Goal: Task Accomplishment & Management: Manage account settings

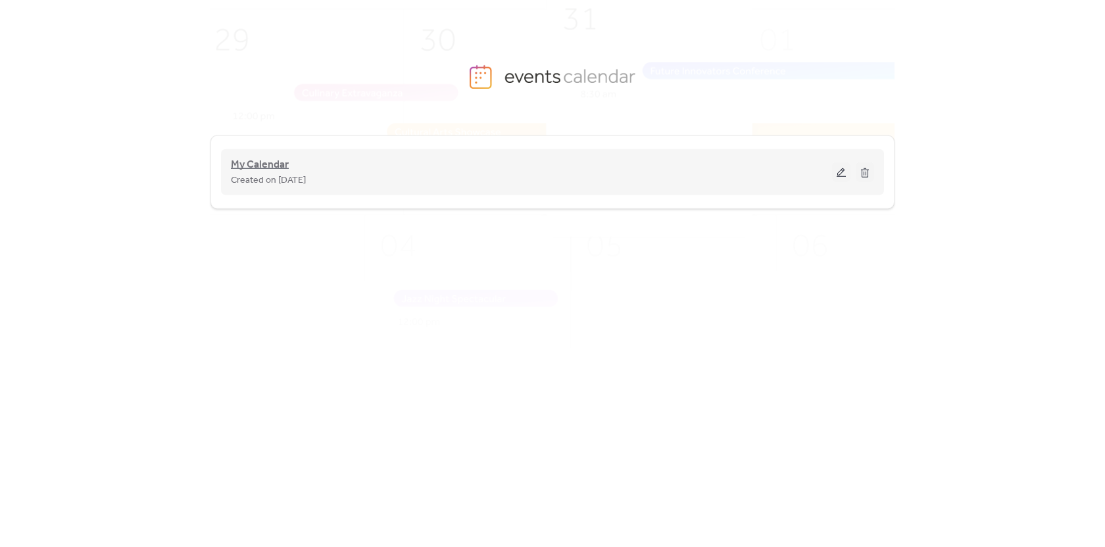
click at [242, 164] on span "My Calendar" at bounding box center [260, 165] width 58 height 16
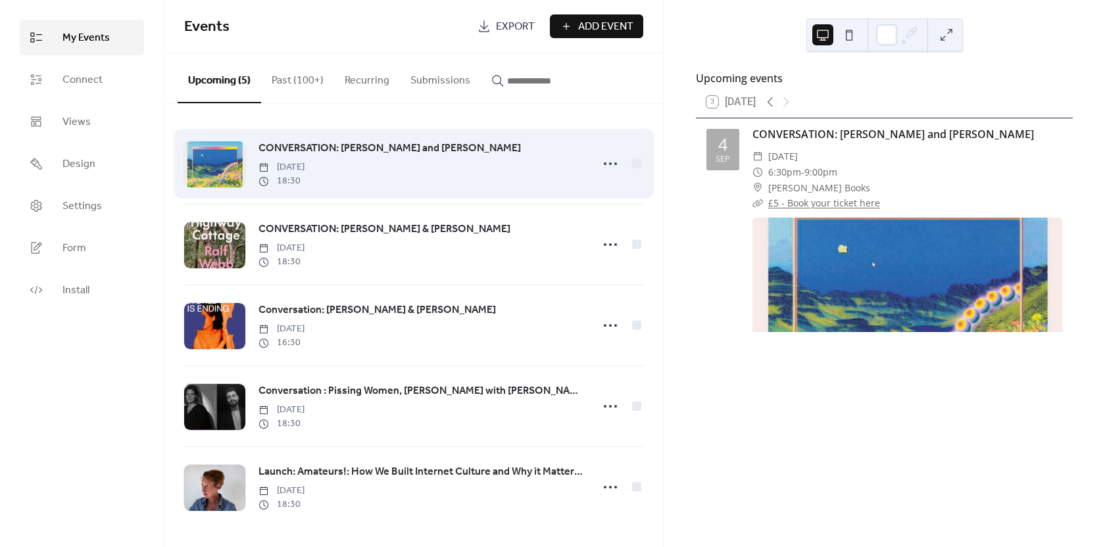
click at [314, 145] on span "CONVERSATION: [PERSON_NAME] and [PERSON_NAME]" at bounding box center [390, 149] width 263 height 16
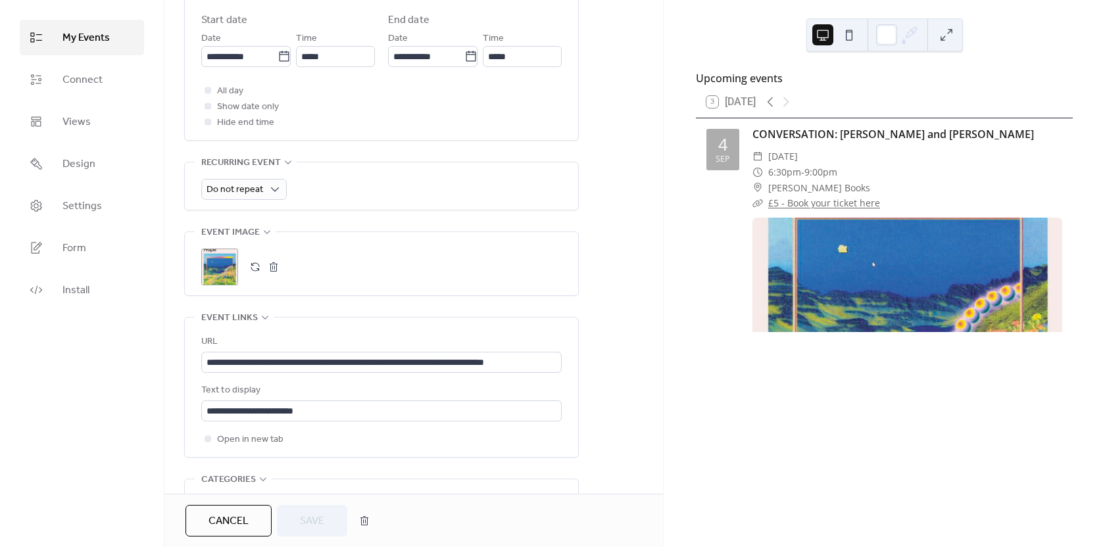
scroll to position [645, 0]
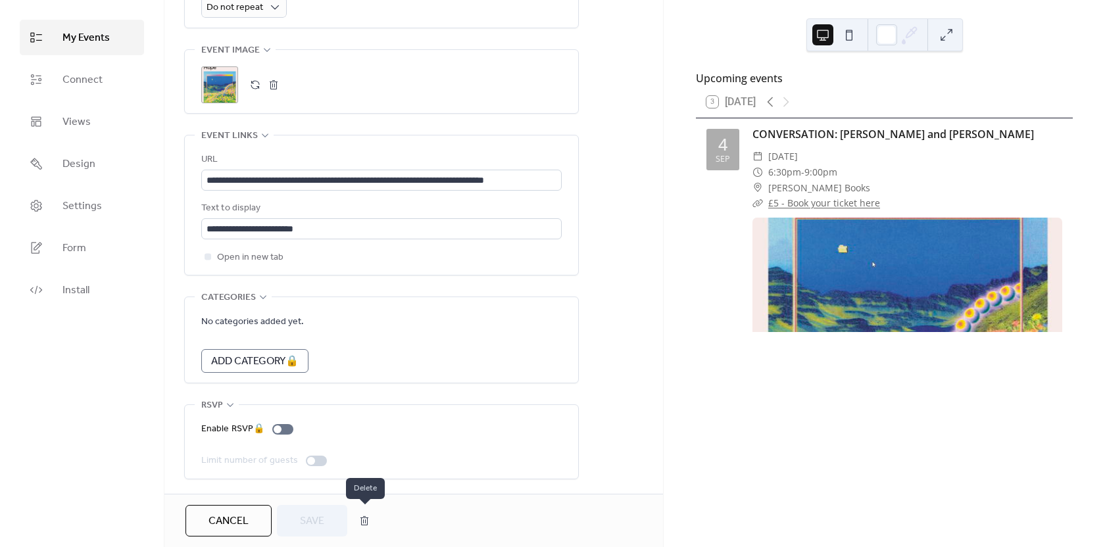
click at [368, 521] on button "button" at bounding box center [365, 521] width 24 height 26
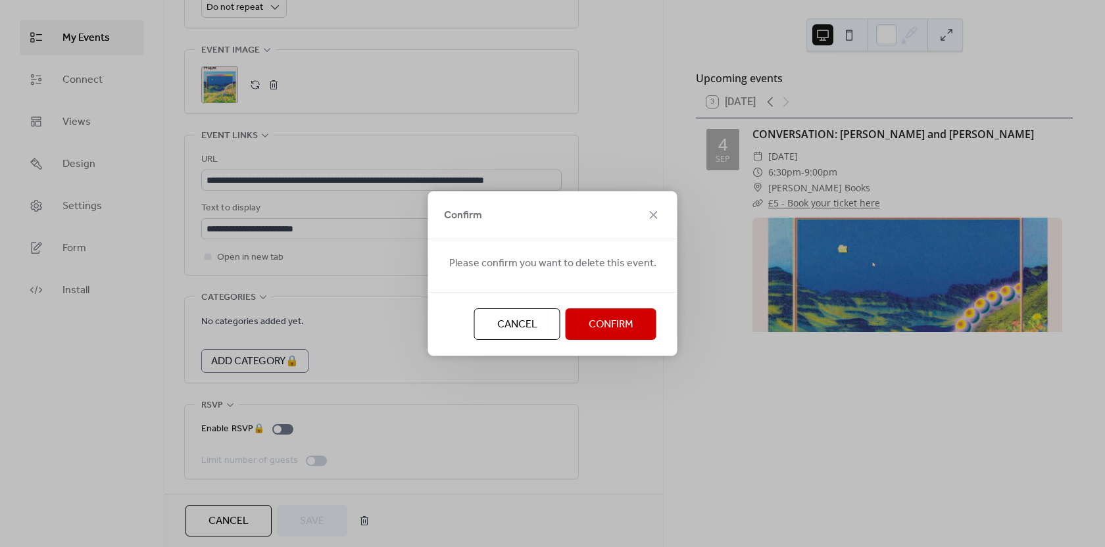
click at [603, 333] on span "Confirm" at bounding box center [611, 325] width 45 height 16
